Goal: Task Accomplishment & Management: Manage account settings

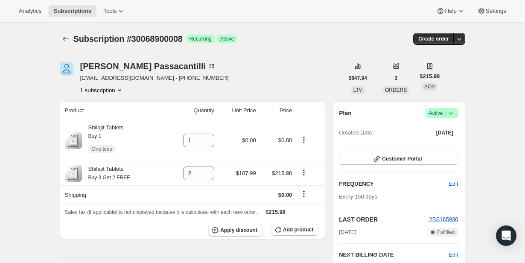
click at [450, 115] on icon at bounding box center [451, 113] width 9 height 9
click at [441, 145] on span "Cancel subscription" at bounding box center [439, 144] width 48 height 6
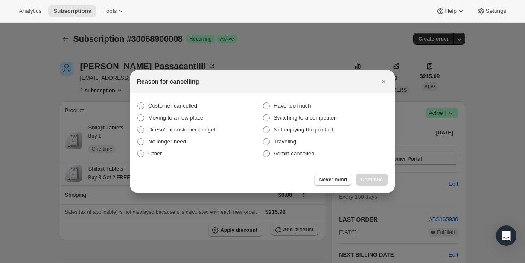
click at [300, 155] on span "Admin cancelled" at bounding box center [294, 153] width 41 height 6
click at [263, 151] on input "Admin cancelled" at bounding box center [263, 150] width 0 height 0
radio input "true"
click at [363, 178] on span "Continue" at bounding box center [372, 179] width 22 height 7
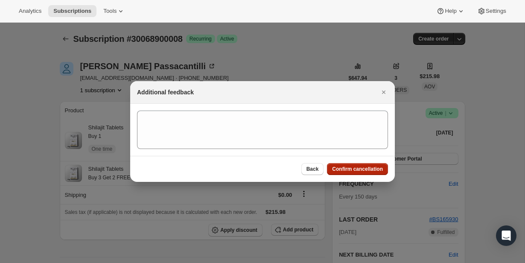
click at [360, 174] on button "Confirm cancellation" at bounding box center [357, 169] width 61 height 12
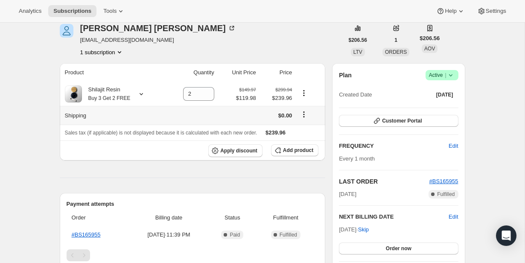
scroll to position [38, 0]
click at [453, 148] on span "Edit" at bounding box center [453, 145] width 9 height 9
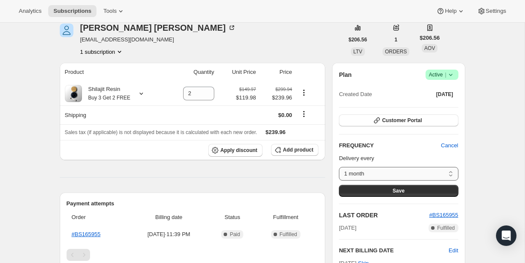
click at [433, 171] on select "1 month Custom..." at bounding box center [398, 174] width 119 height 14
select select "custom"
click at [339, 167] on select "1 month Custom..." at bounding box center [398, 174] width 119 height 14
select select "MONTH"
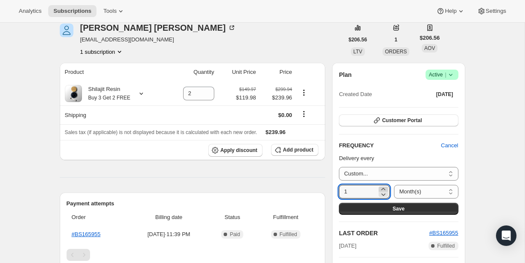
click at [380, 188] on icon at bounding box center [383, 189] width 9 height 9
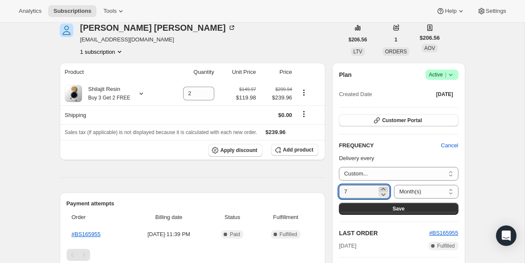
click at [380, 188] on icon at bounding box center [383, 189] width 9 height 9
type input "8"
click at [383, 205] on button "Save" at bounding box center [398, 209] width 119 height 12
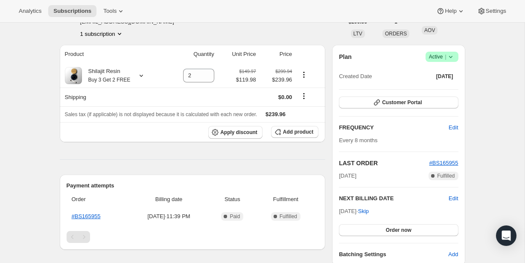
scroll to position [0, 0]
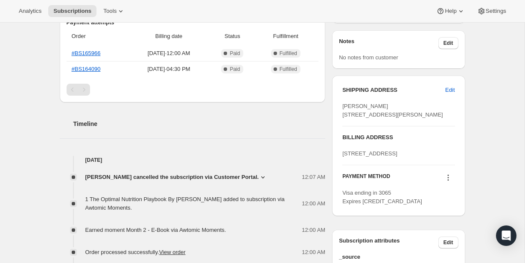
scroll to position [301, 0]
